Goal: Information Seeking & Learning: Learn about a topic

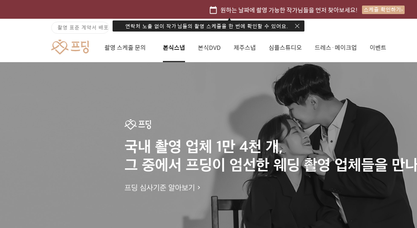
click at [176, 49] on link "본식스냅" at bounding box center [174, 47] width 22 height 29
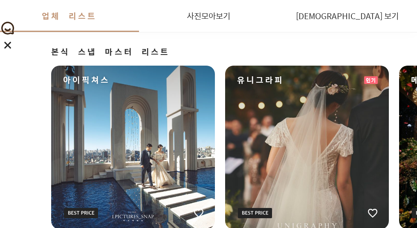
scroll to position [172, 0]
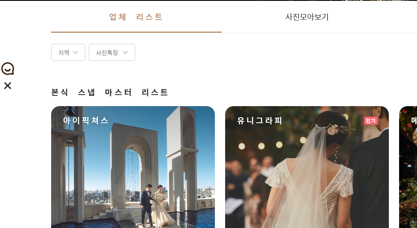
click at [113, 49] on div "사진특징" at bounding box center [112, 52] width 46 height 17
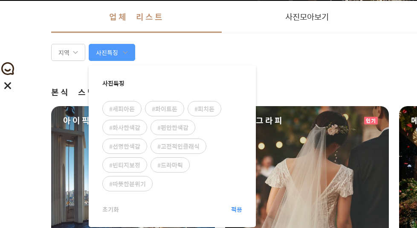
click at [177, 107] on div "#화이트톤" at bounding box center [164, 108] width 39 height 15
click at [147, 103] on input "#화이트톤" at bounding box center [147, 102] width 0 height 0
checkbox input "true"
click at [193, 102] on div "#피치톤" at bounding box center [204, 108] width 34 height 15
click at [190, 102] on input "#피치톤" at bounding box center [189, 102] width 0 height 0
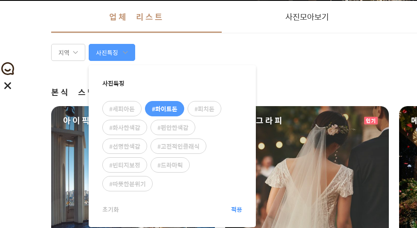
checkbox input "true"
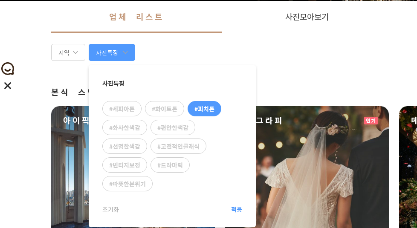
click at [164, 103] on div "#화이트톤" at bounding box center [164, 108] width 39 height 15
click at [147, 103] on input "#화이트톤" at bounding box center [147, 102] width 0 height 0
checkbox input "true"
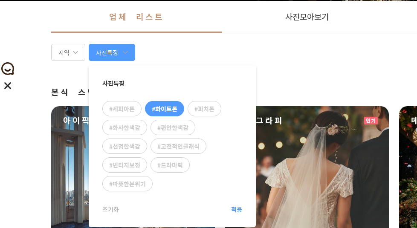
click at [215, 109] on div "#피치톤" at bounding box center [204, 108] width 34 height 15
click at [190, 103] on input "#피치톤" at bounding box center [189, 102] width 0 height 0
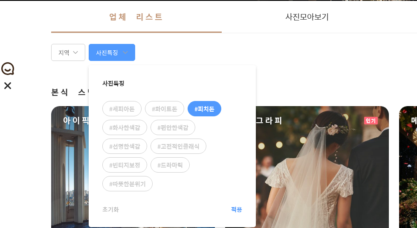
checkbox input "true"
click at [176, 102] on div "#화이트톤" at bounding box center [164, 108] width 39 height 15
click at [147, 102] on input "#화이트톤" at bounding box center [147, 102] width 0 height 0
checkbox input "true"
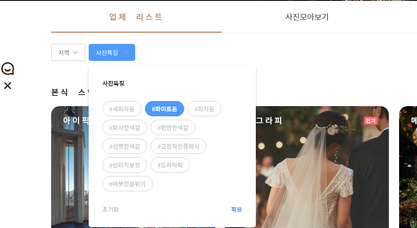
checkbox input "false"
click at [242, 205] on span "적용" at bounding box center [236, 209] width 11 height 9
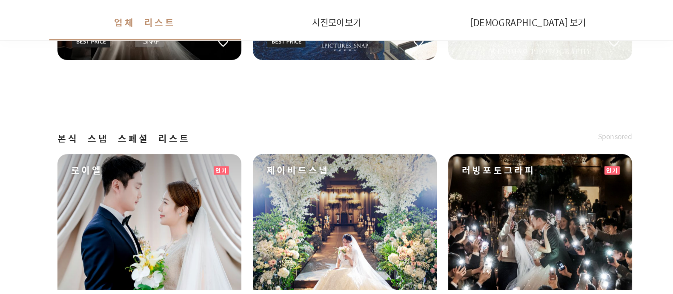
scroll to position [566, 0]
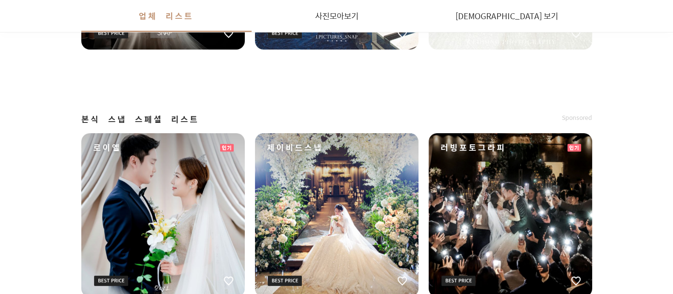
drag, startPoint x: 534, startPoint y: 2, endPoint x: 411, endPoint y: 56, distance: 134.3
click at [407, 55] on div "본식 스냅 마스터 리스트 Sponsored 픽모먼트 인기 지아나스냅 그라파인스튜디오 [PERSON_NAME] 아이픽쳐스 스냅단아한 인기 본식 …" at bounding box center [336, 70] width 511 height 799
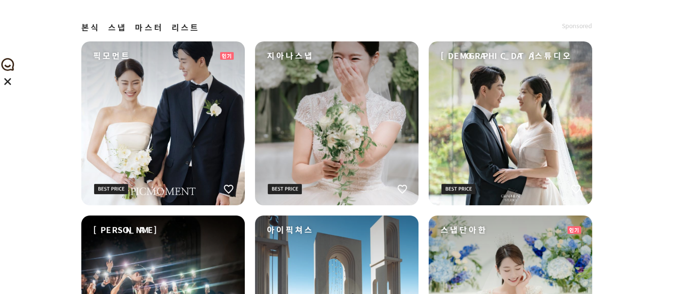
scroll to position [0, 0]
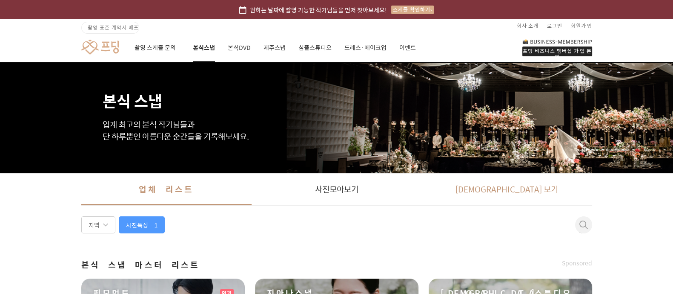
click at [423, 187] on link "[DEMOGRAPHIC_DATA] 보기" at bounding box center [507, 189] width 170 height 32
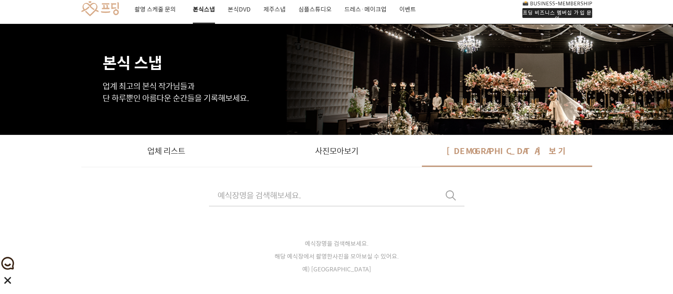
scroll to position [58, 0]
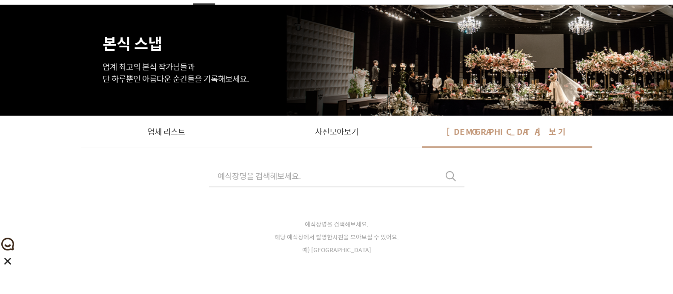
click at [284, 192] on p "예식장명을 검색해보세요. 해당 예식장에서 촬영한 사진 을 모아보실 수 있어요. 예) [GEOGRAPHIC_DATA], [GEOGRAPHIC_D…" at bounding box center [337, 221] width 256 height 69
click at [302, 182] on input "text" at bounding box center [337, 176] width 256 height 22
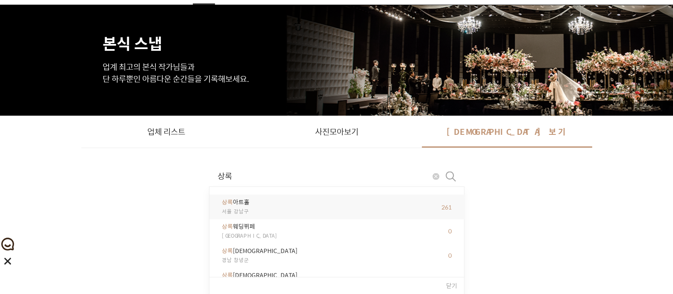
click at [258, 198] on span "상록 아트홀" at bounding box center [337, 202] width 230 height 9
type input "상록아트홀"
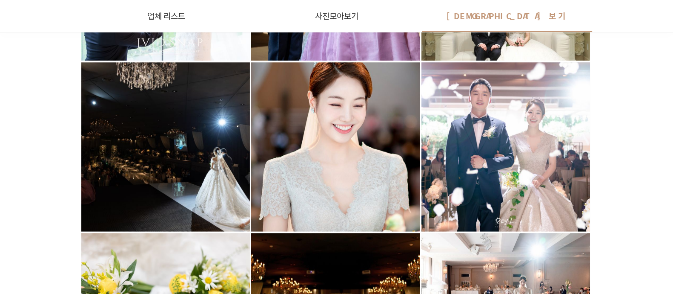
scroll to position [896, 0]
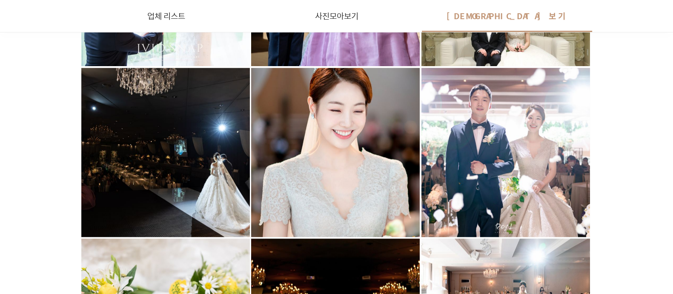
click at [423, 113] on div at bounding box center [506, 152] width 169 height 169
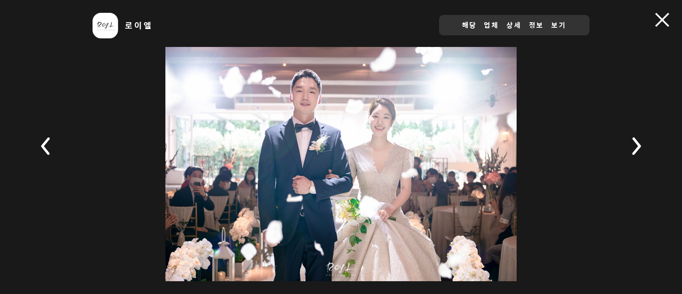
click at [423, 23] on link "해당 업체 상세 정보 보기" at bounding box center [514, 25] width 150 height 20
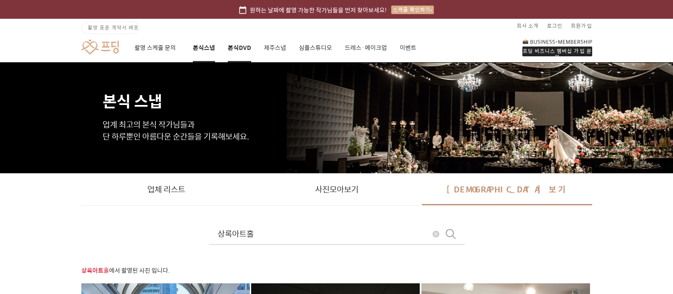
click at [248, 45] on link "본식DVD" at bounding box center [239, 47] width 23 height 29
